Goal: Book appointment/travel/reservation

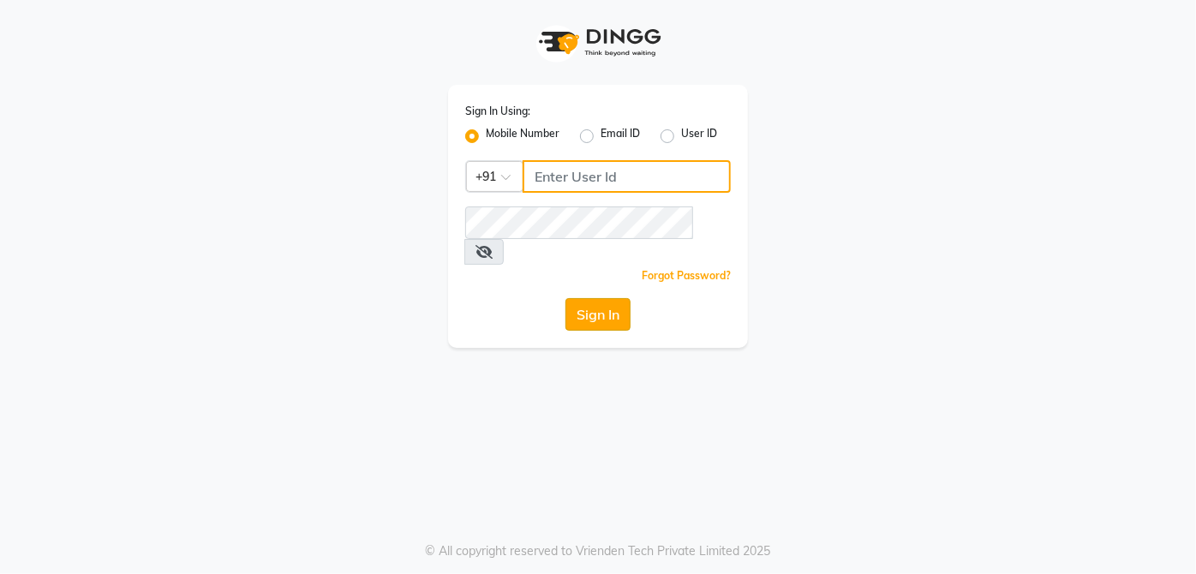
type input "9770614598"
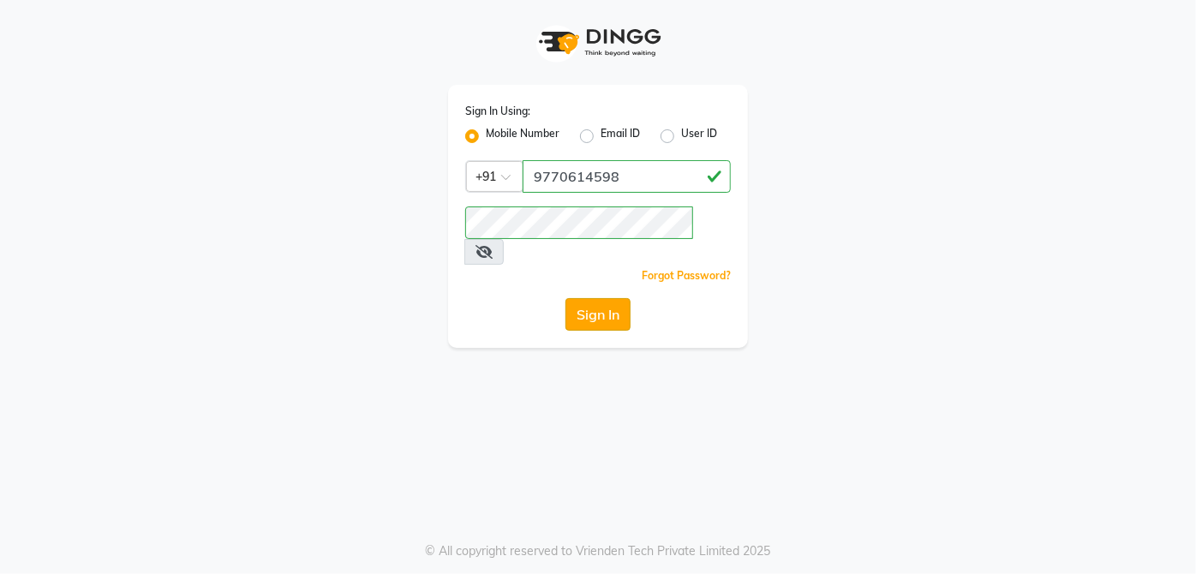
click at [612, 298] on button "Sign In" at bounding box center [597, 314] width 65 height 33
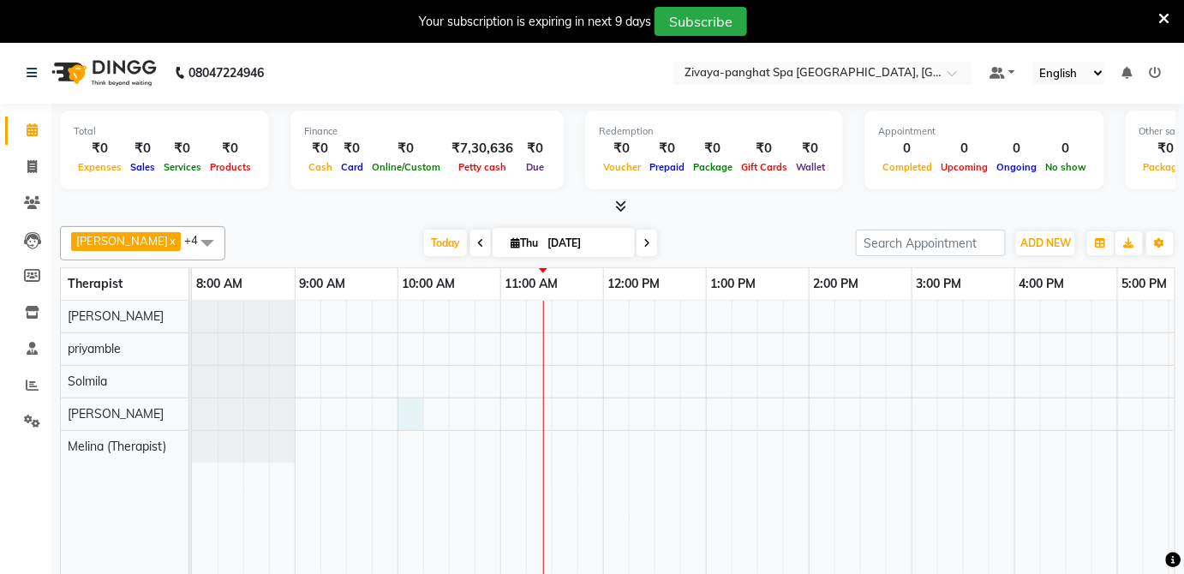
click at [407, 411] on div at bounding box center [963, 450] width 1542 height 299
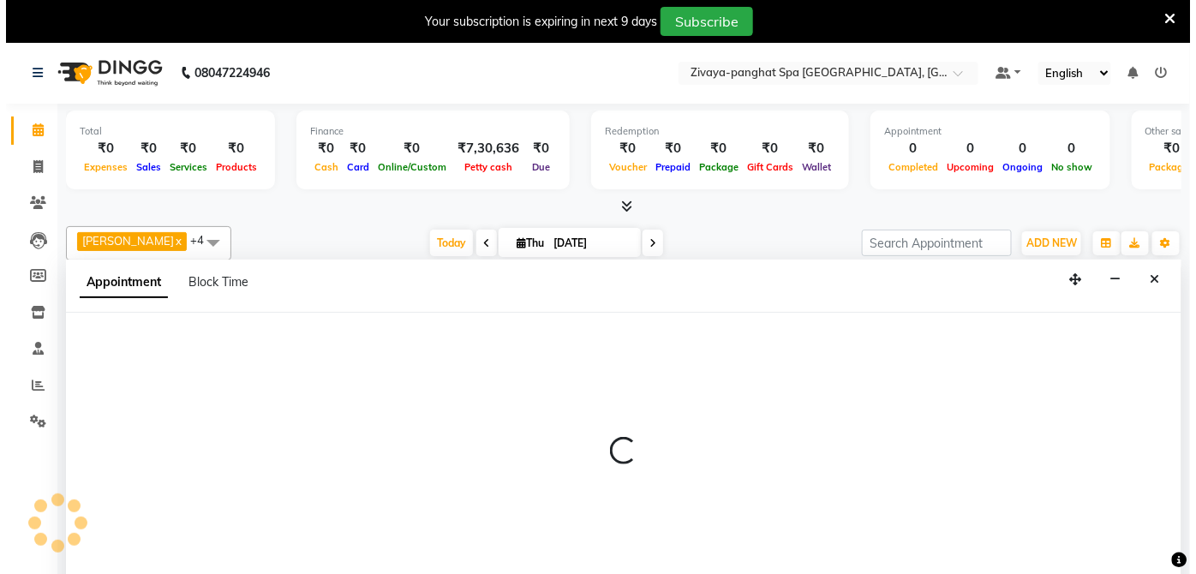
scroll to position [41, 0]
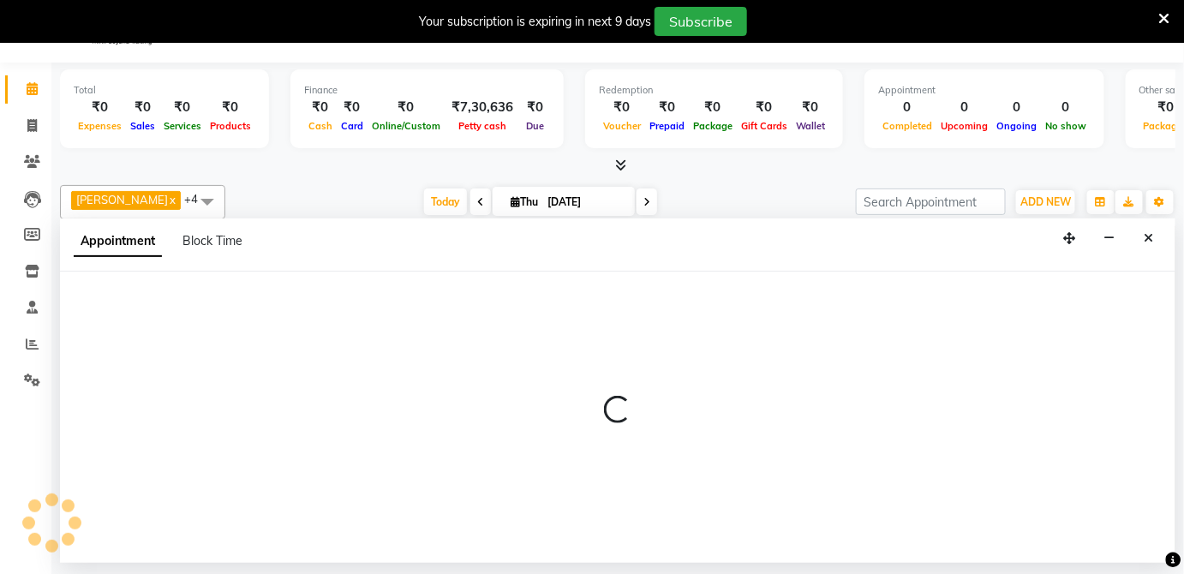
select select "68574"
select select "600"
select select "tentative"
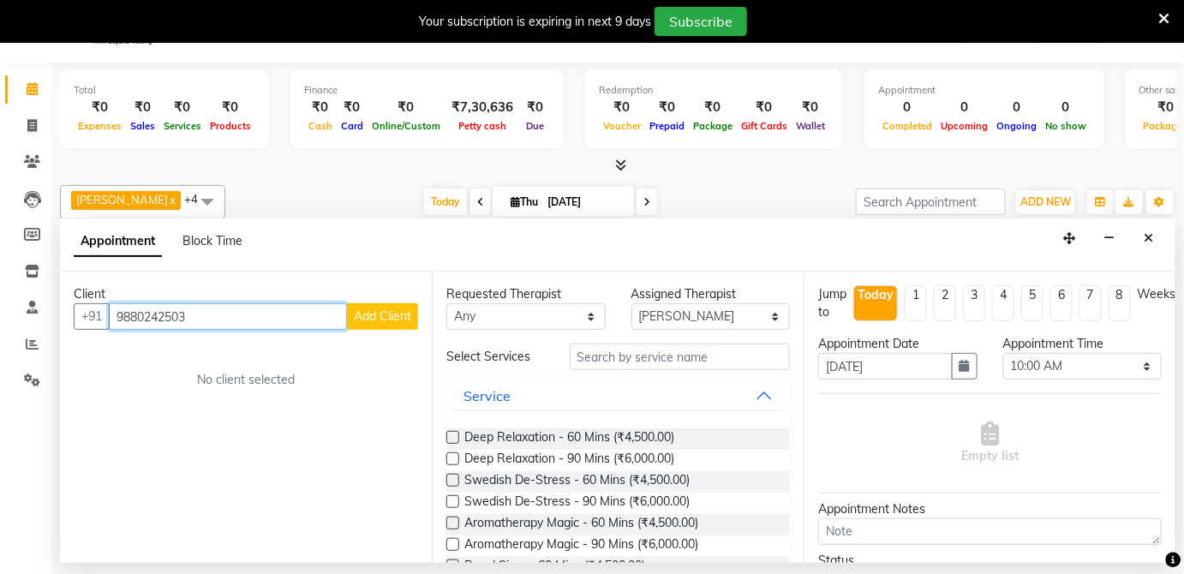
type input "9880242503"
click at [405, 319] on span "Add Client" at bounding box center [382, 315] width 57 height 15
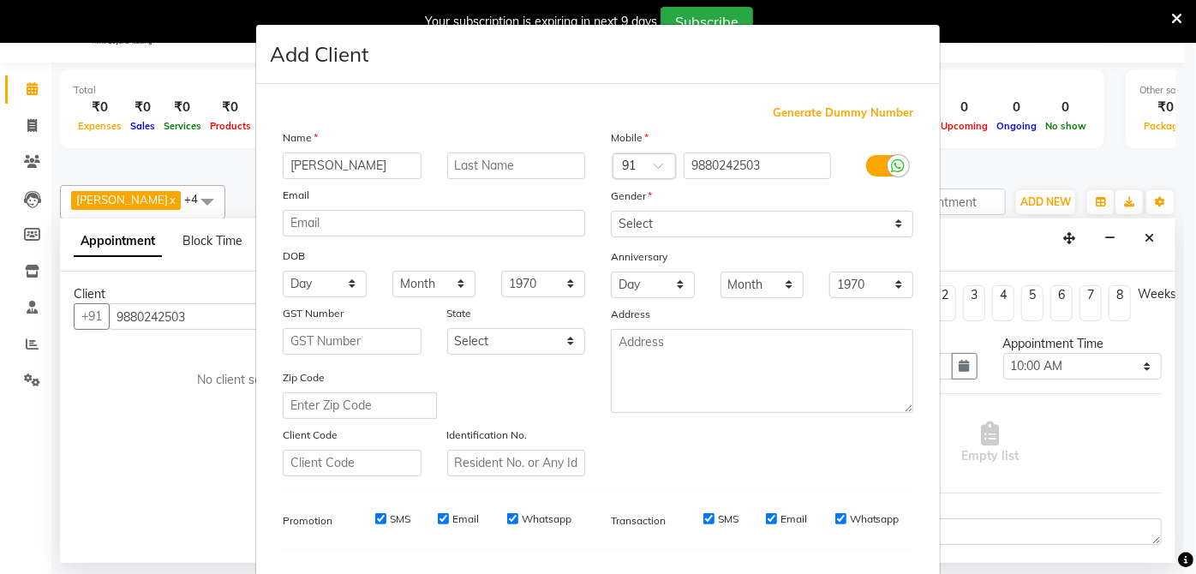
type input "[PERSON_NAME]"
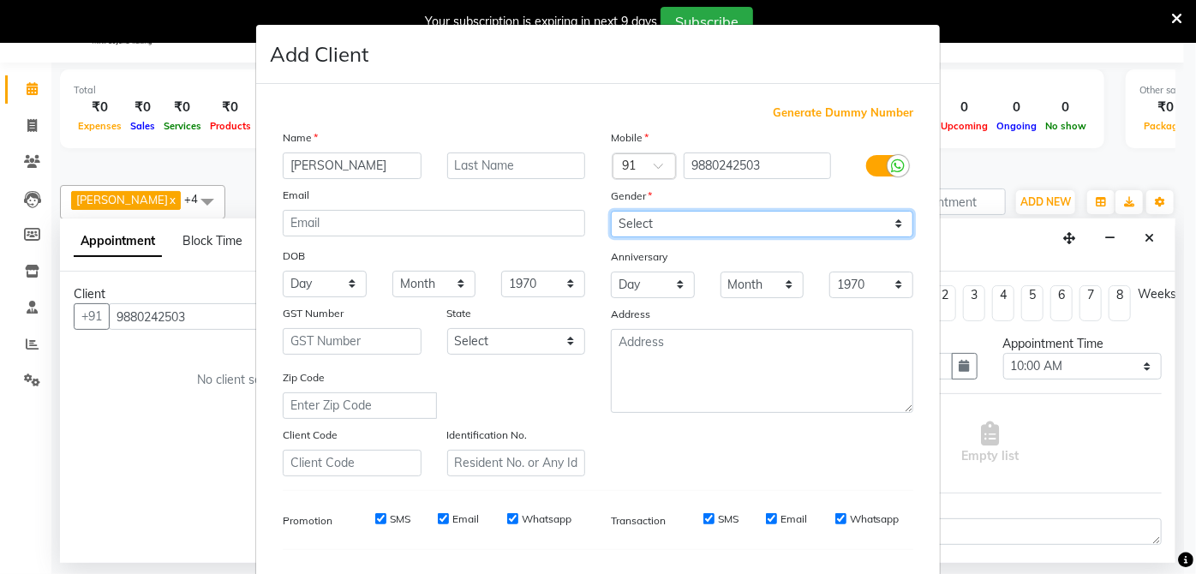
click at [832, 232] on select "Select [DEMOGRAPHIC_DATA] [DEMOGRAPHIC_DATA] Other Prefer Not To Say" at bounding box center [762, 224] width 302 height 27
select select "[DEMOGRAPHIC_DATA]"
click at [611, 211] on select "Select [DEMOGRAPHIC_DATA] [DEMOGRAPHIC_DATA] Other Prefer Not To Say" at bounding box center [762, 224] width 302 height 27
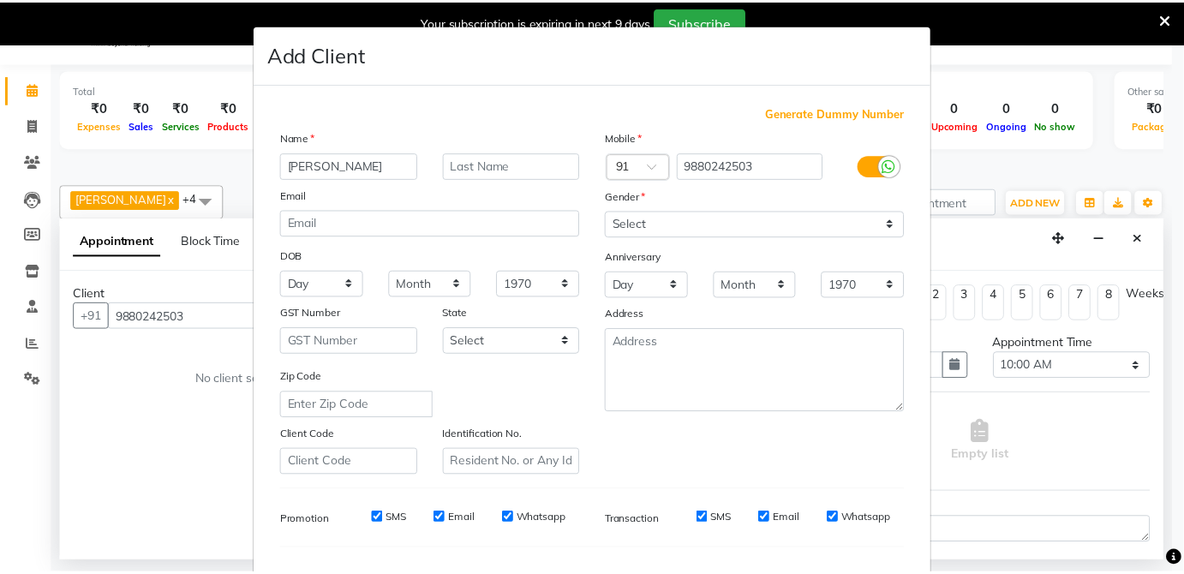
scroll to position [215, 0]
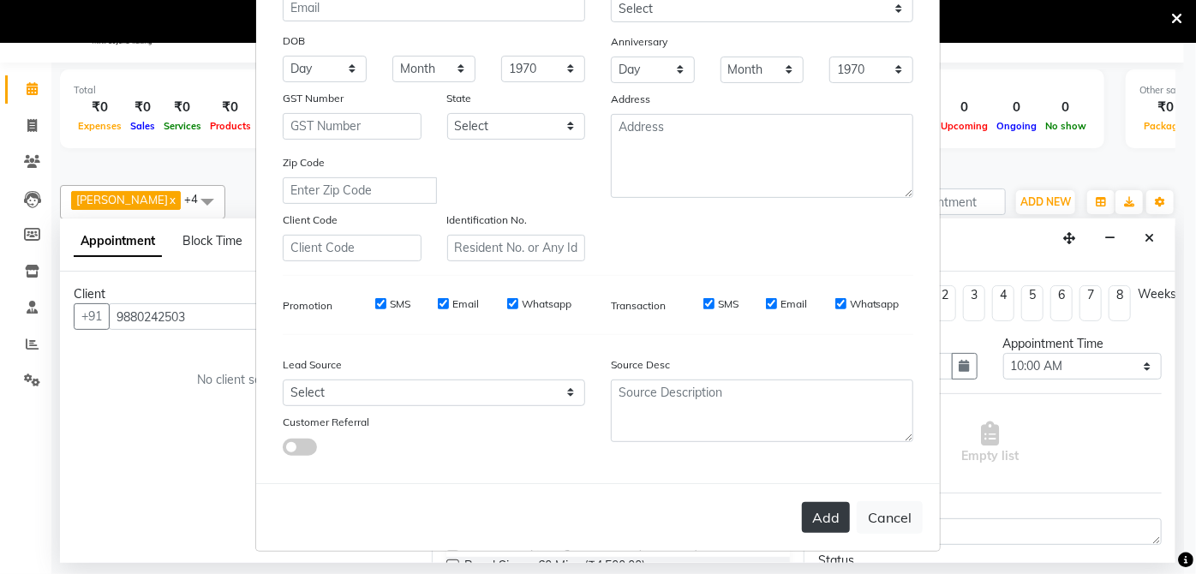
click at [815, 510] on button "Add" at bounding box center [826, 517] width 48 height 31
select select
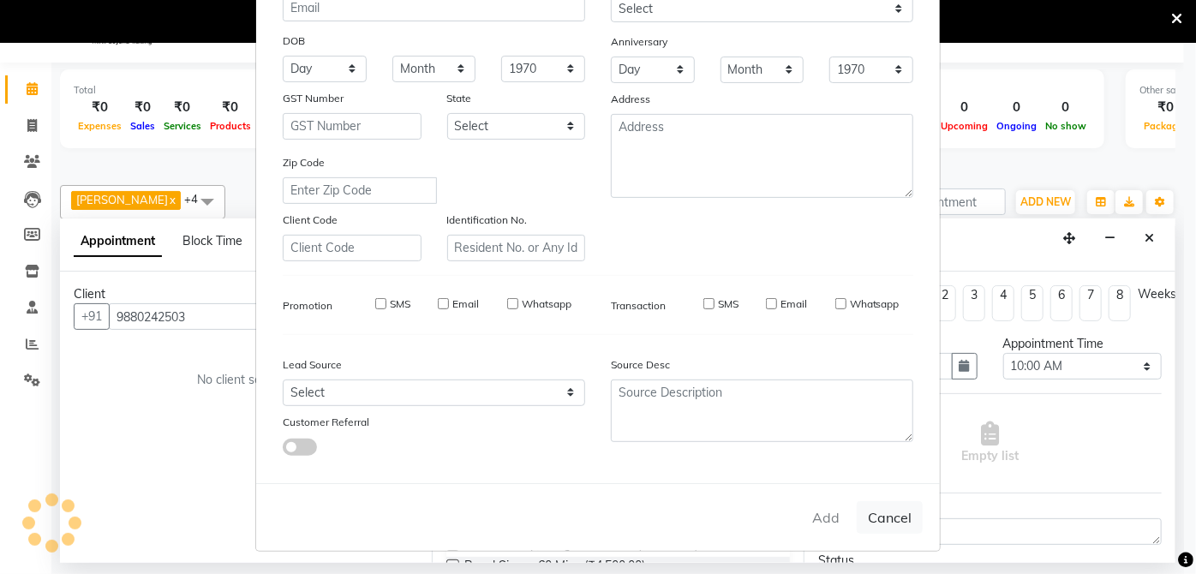
select select
checkbox input "false"
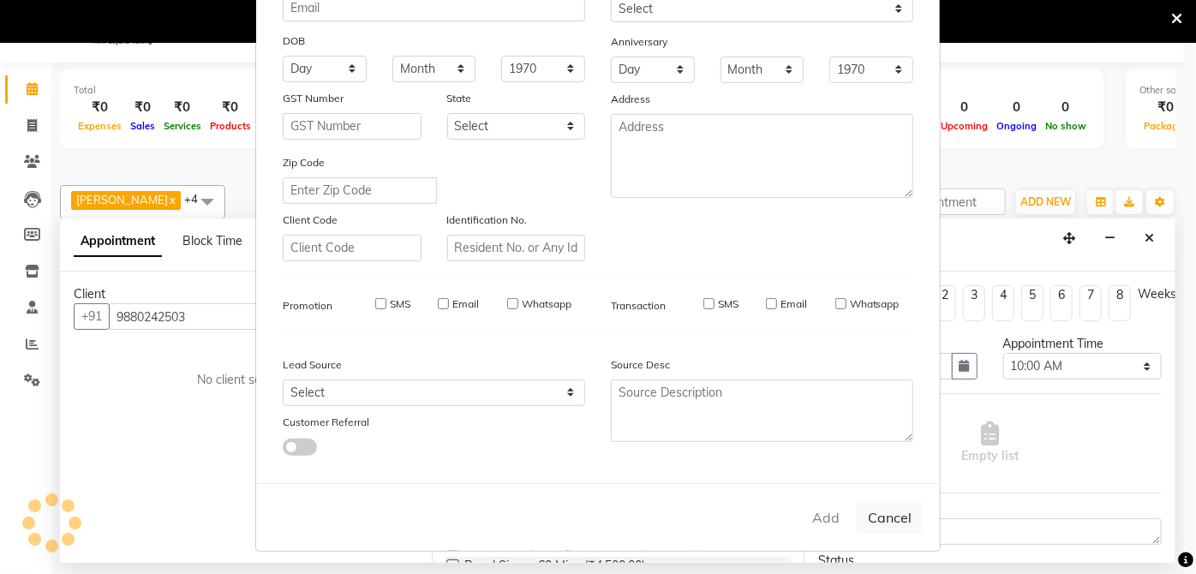
checkbox input "false"
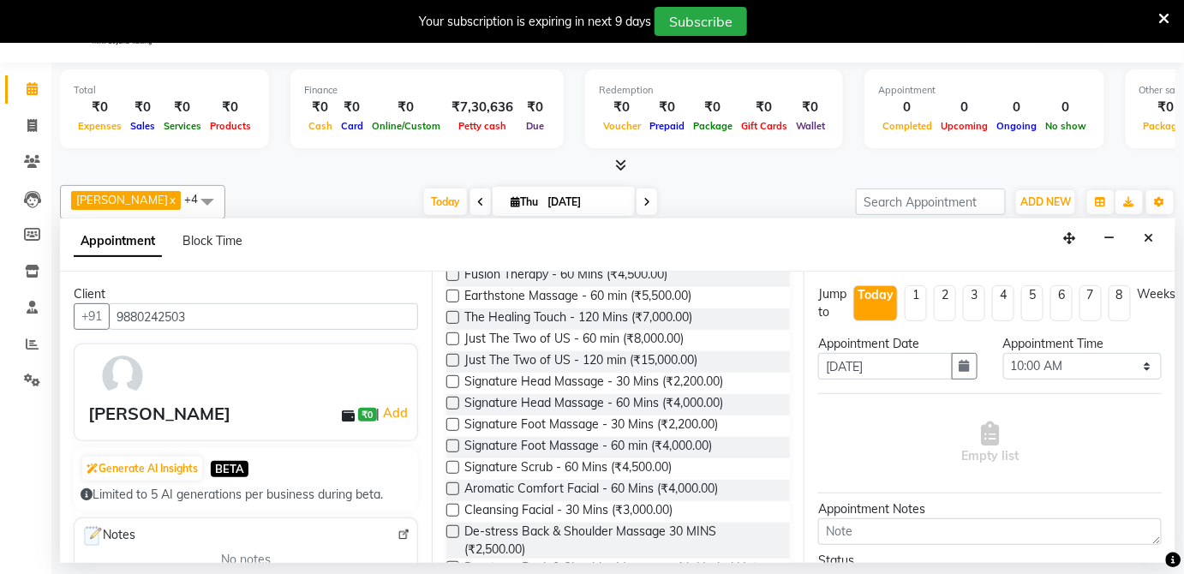
scroll to position [330, 0]
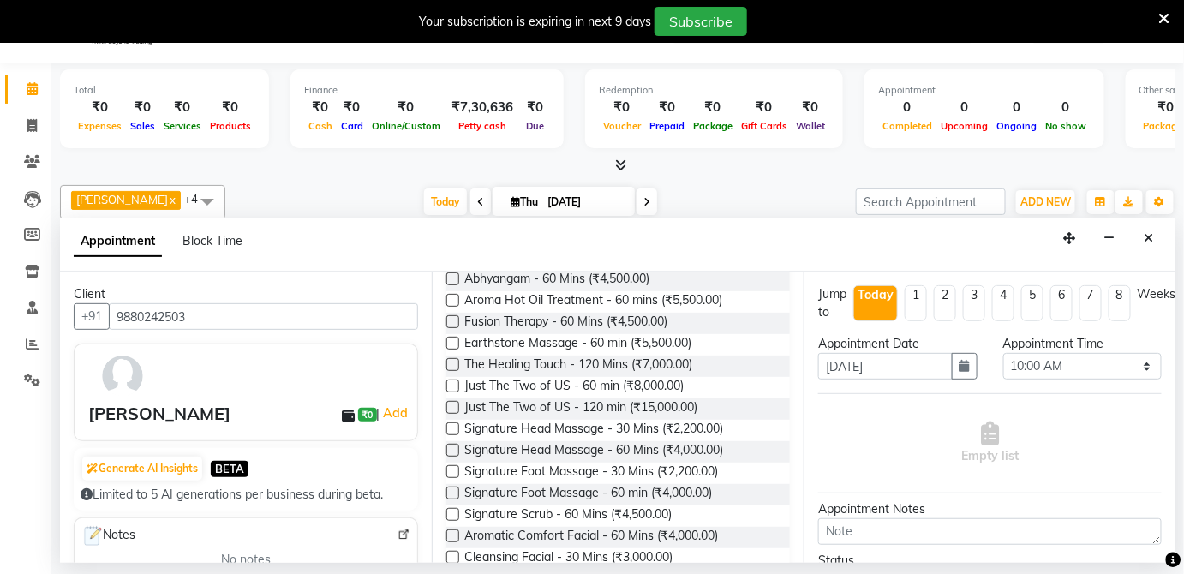
click at [457, 427] on label at bounding box center [452, 428] width 13 height 13
click at [457, 427] on input "checkbox" at bounding box center [451, 430] width 11 height 11
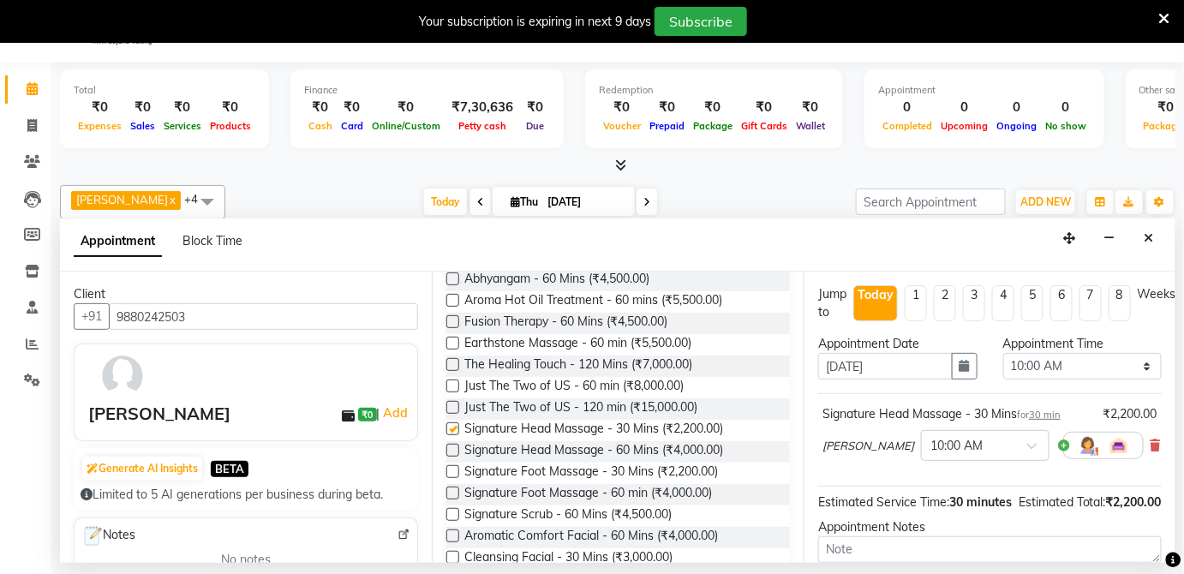
checkbox input "false"
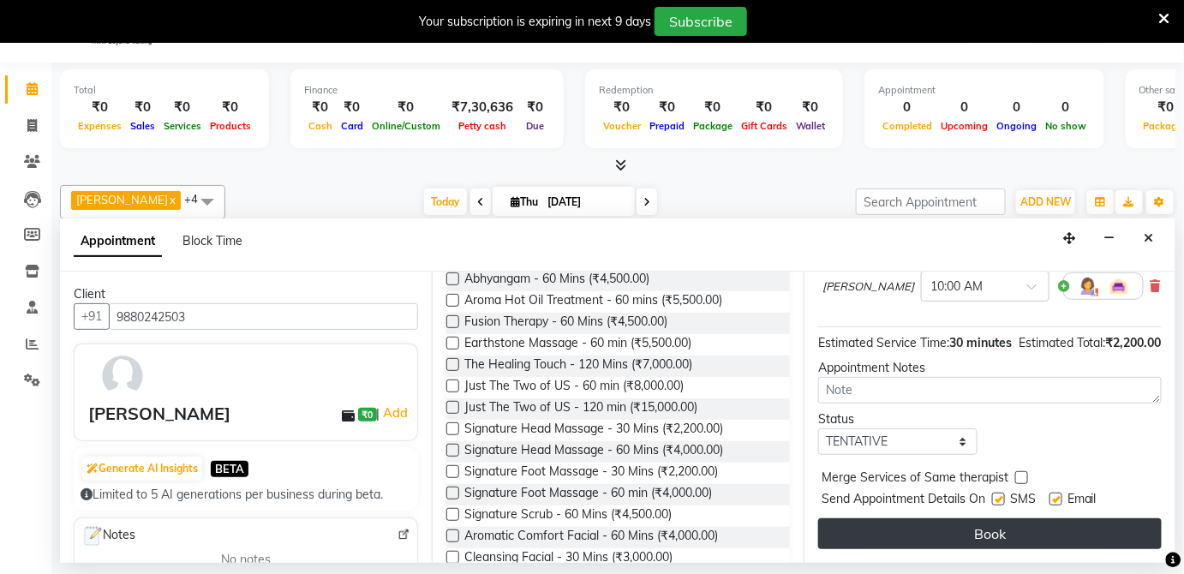
click at [1007, 534] on button "Book" at bounding box center [989, 533] width 343 height 31
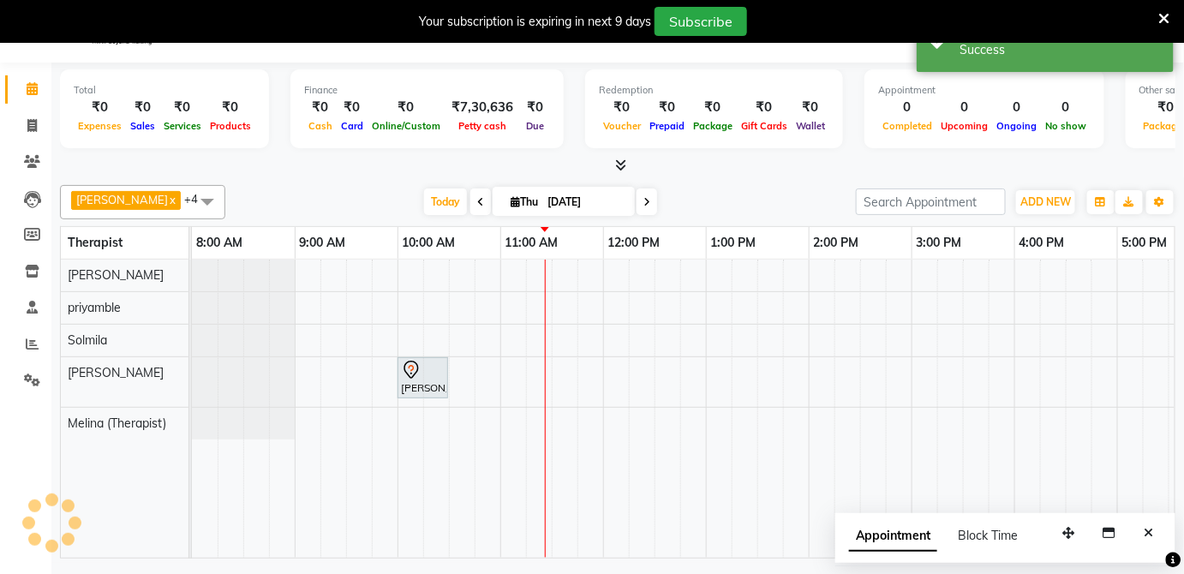
scroll to position [0, 0]
